Goal: Obtain resource: Obtain resource

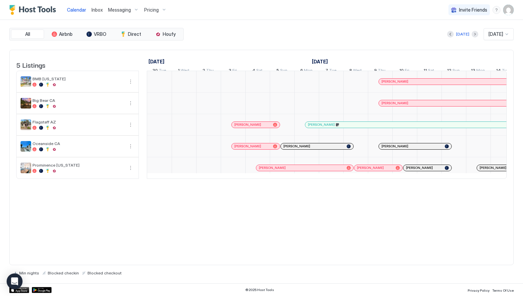
scroll to position [0, 368]
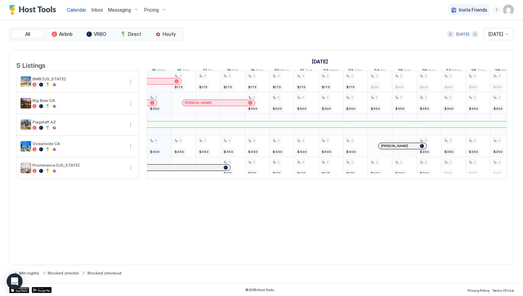
click at [510, 9] on img "User profile" at bounding box center [508, 10] width 11 height 11
click at [450, 37] on span "Settings" at bounding box center [449, 37] width 18 height 6
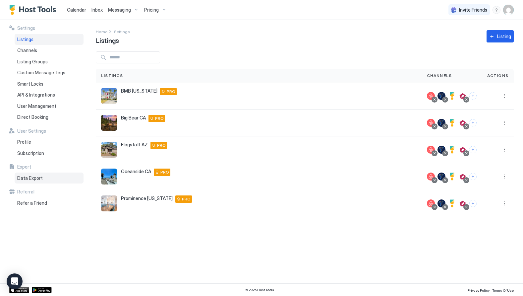
click at [24, 174] on div "Data Export" at bounding box center [49, 177] width 69 height 11
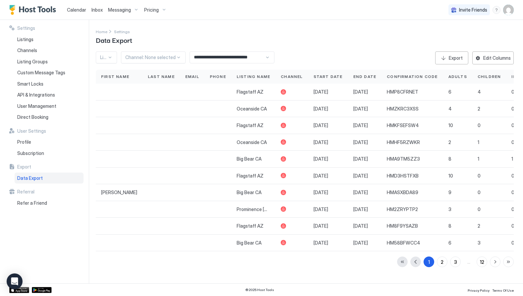
click at [72, 10] on span "Calendar" at bounding box center [76, 10] width 19 height 6
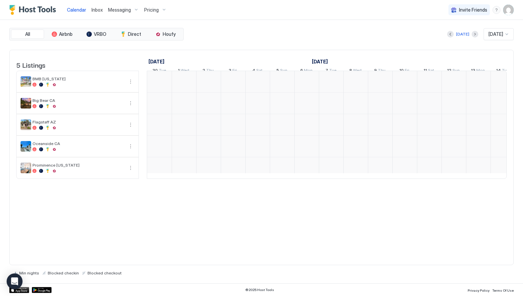
scroll to position [0, 368]
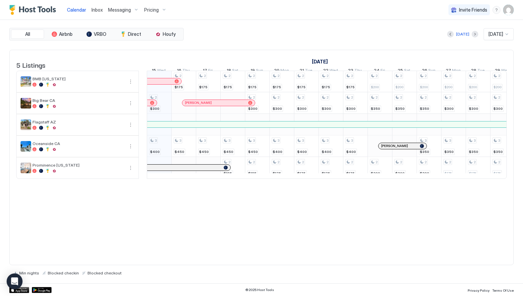
click at [508, 10] on img "User profile" at bounding box center [508, 10] width 11 height 11
click at [447, 39] on span "Settings" at bounding box center [449, 37] width 18 height 6
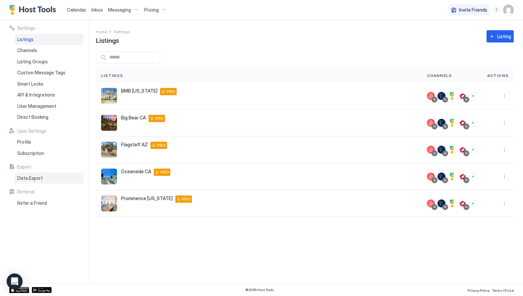
click at [28, 179] on span "Data Export" at bounding box center [30, 178] width 26 height 6
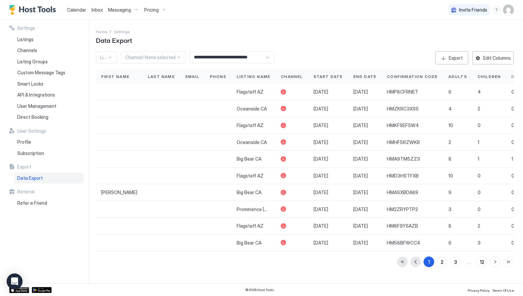
click at [107, 58] on div at bounding box center [109, 57] width 5 height 5
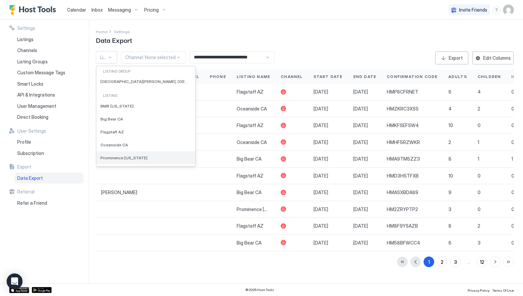
click at [110, 160] on span "Prominence [US_STATE]" at bounding box center [123, 157] width 47 height 5
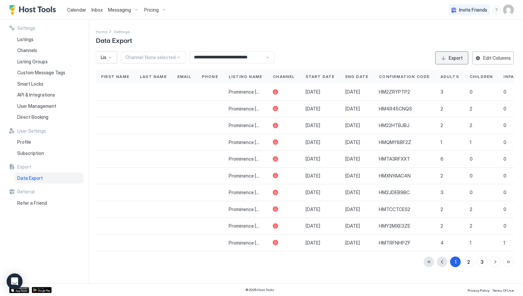
click at [450, 54] on button "Export" at bounding box center [451, 57] width 33 height 13
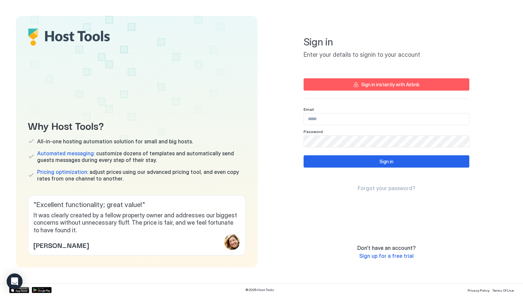
click at [330, 121] on input "Input Field" at bounding box center [386, 118] width 165 height 11
click at [0, 295] on com-1password-button at bounding box center [0, 296] width 0 height 0
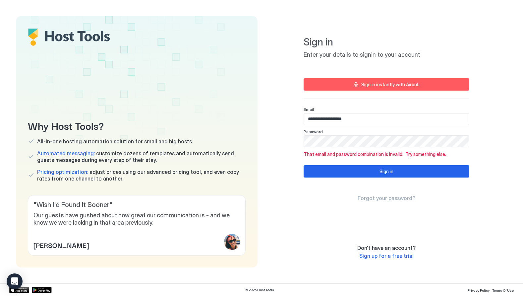
click at [361, 120] on input "**********" at bounding box center [386, 118] width 165 height 11
paste input "Input Field"
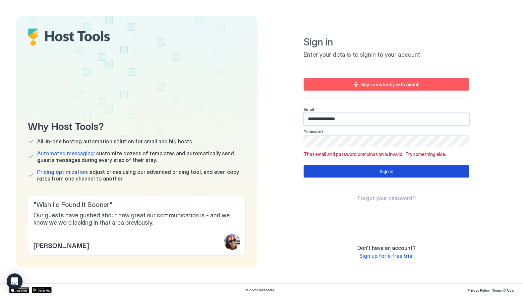
type input "**********"
click at [376, 173] on button "Sign in" at bounding box center [386, 171] width 166 height 12
